Goal: Information Seeking & Learning: Learn about a topic

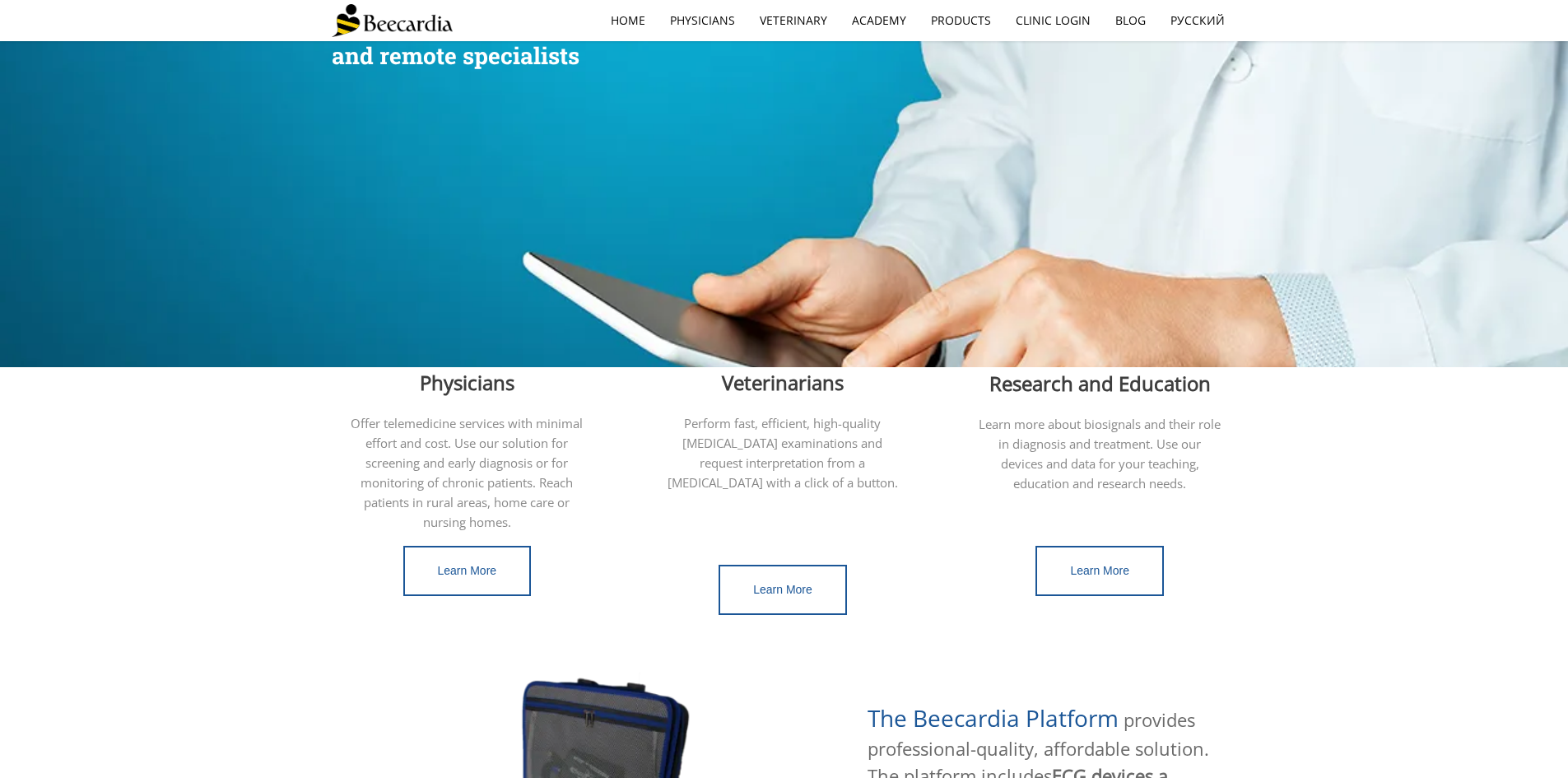
scroll to position [247, 0]
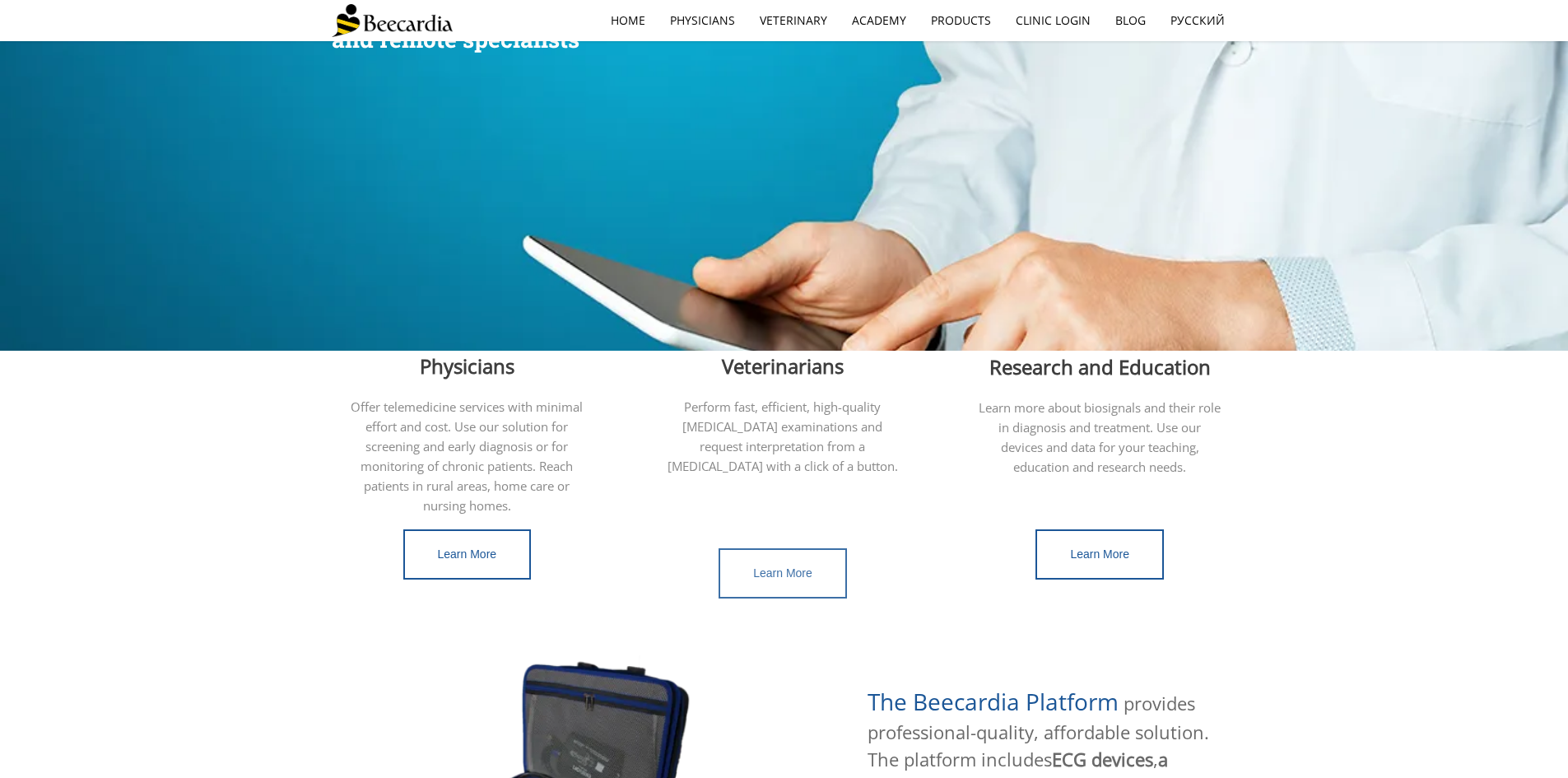
click at [777, 567] on span "Learn More" at bounding box center [783, 574] width 59 height 14
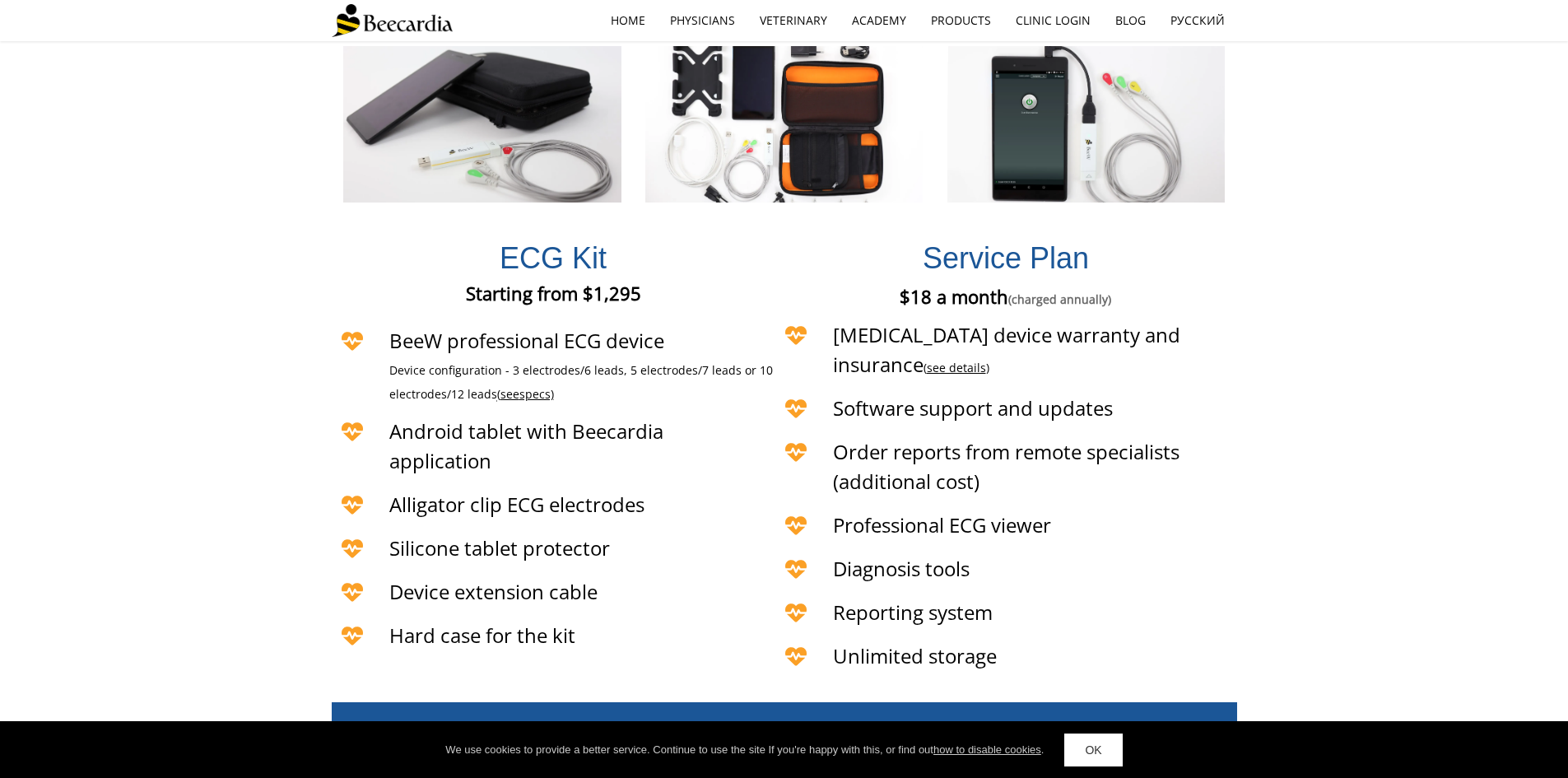
scroll to position [3871, 0]
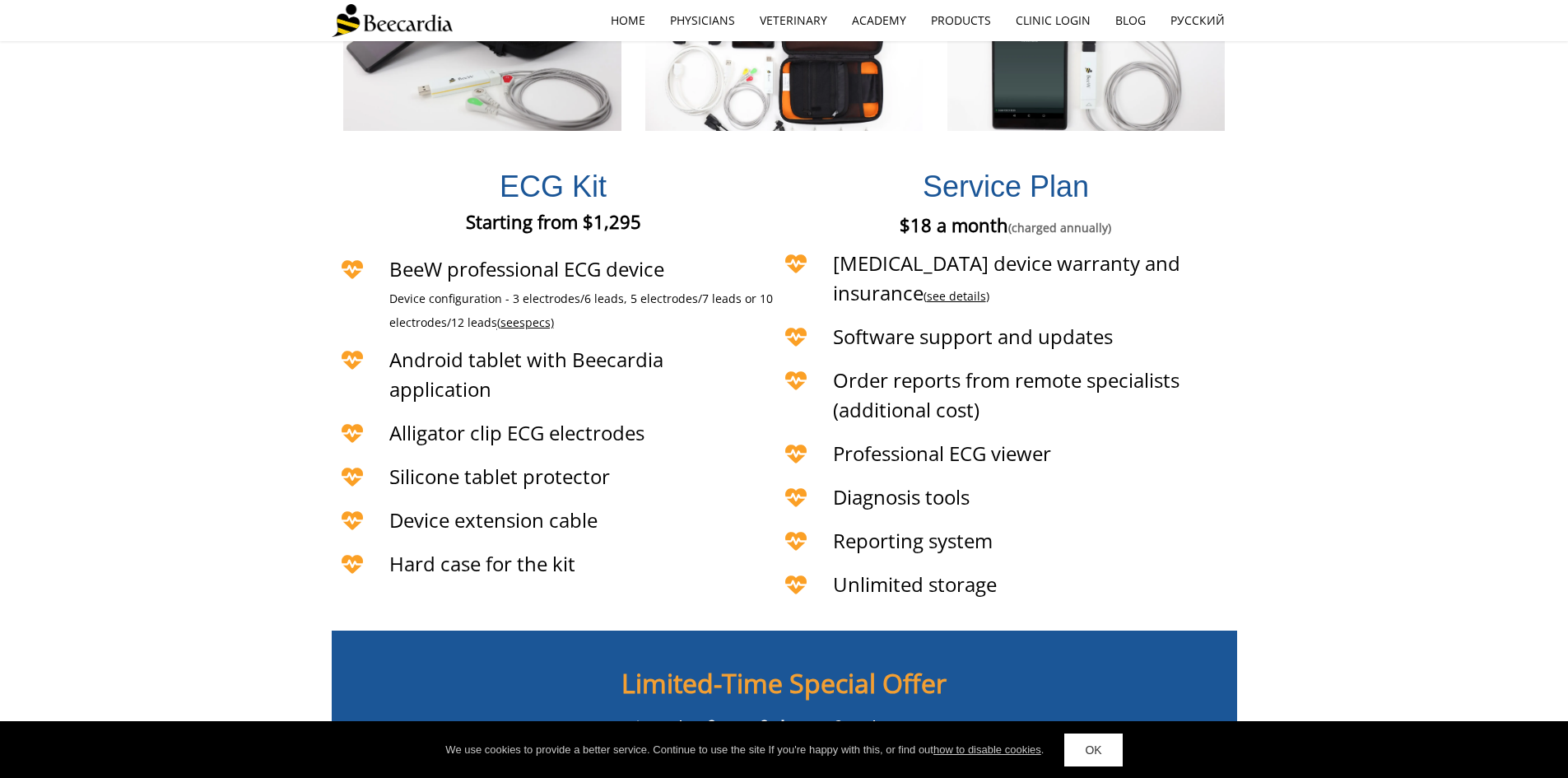
click at [535, 315] on span "specs)" at bounding box center [537, 322] width 35 height 15
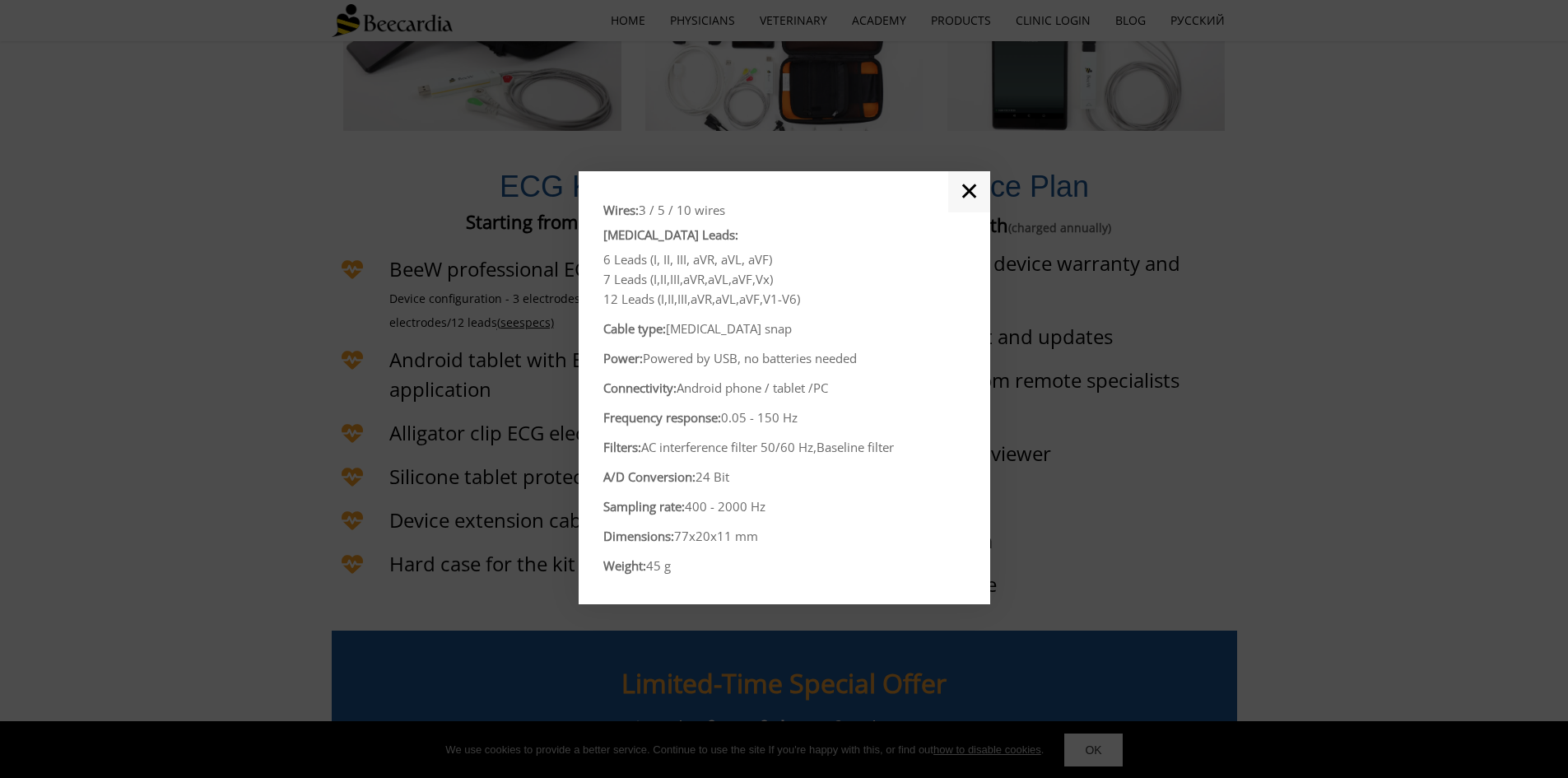
click at [967, 188] on link "✕" at bounding box center [969, 192] width 42 height 42
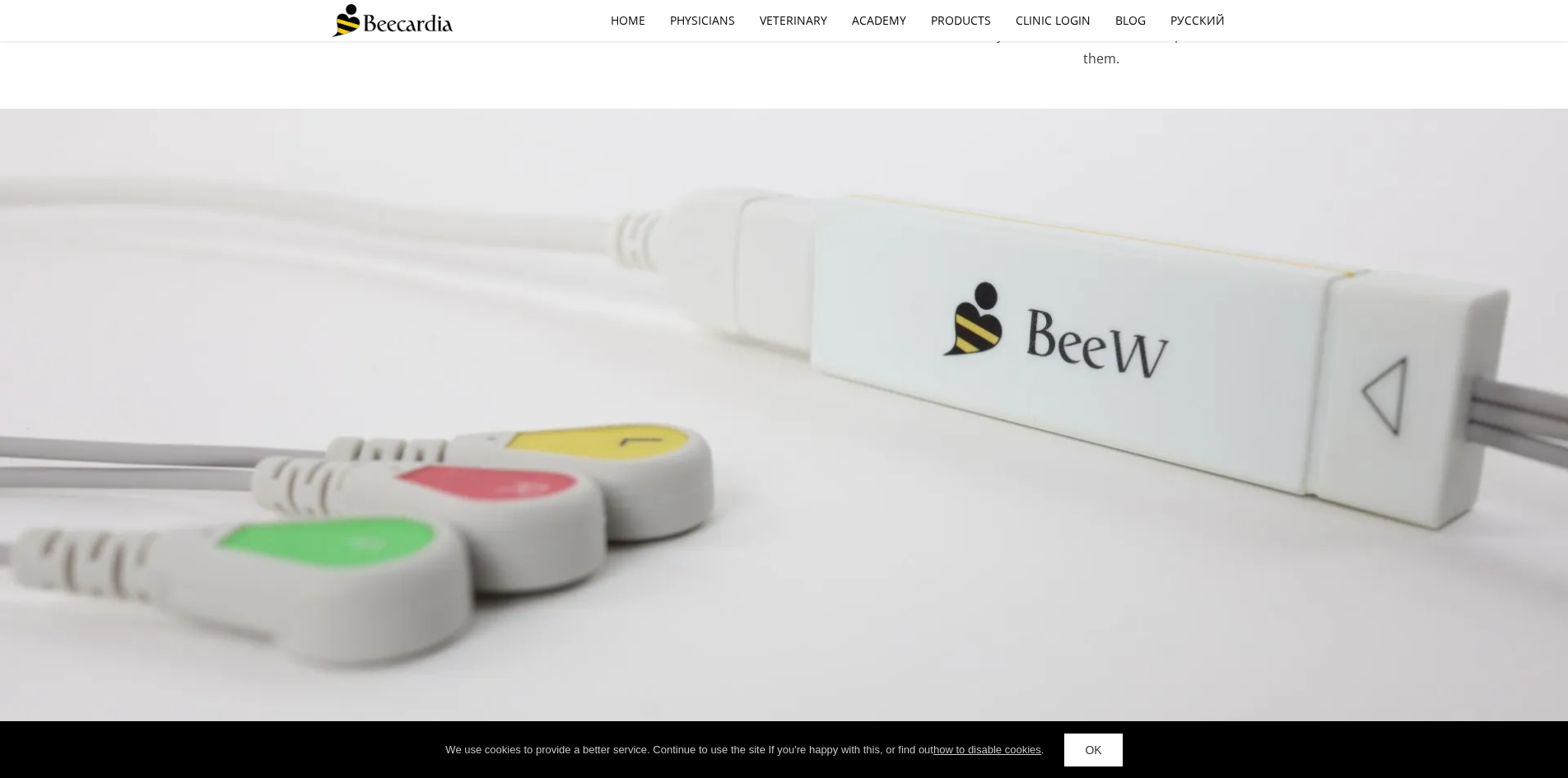
scroll to position [2249, 0]
